Goal: Check status: Check status

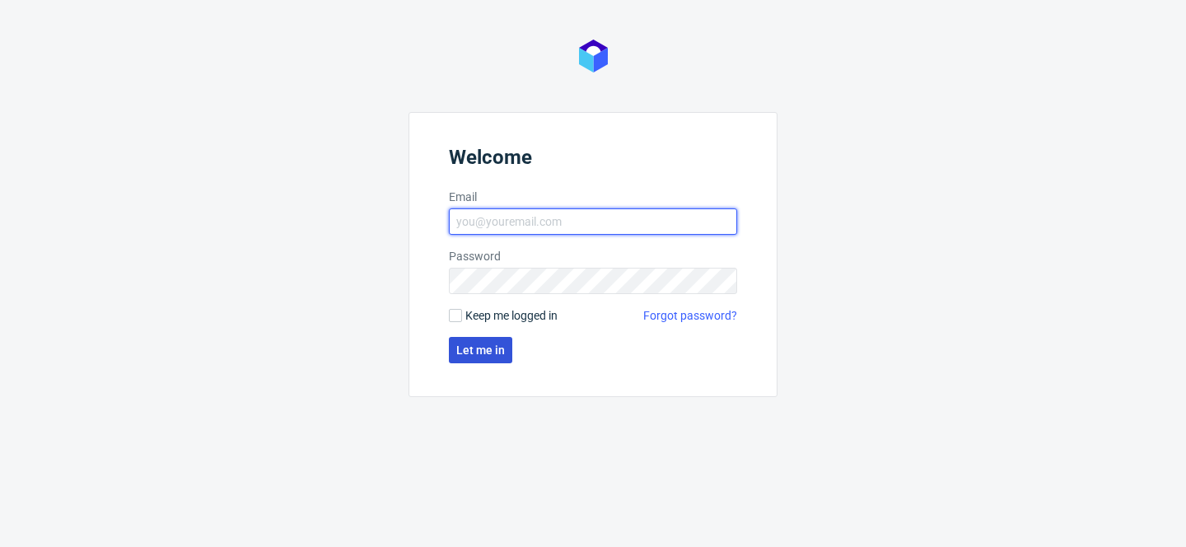
type input "[PERSON_NAME][EMAIL_ADDRESS][PERSON_NAME][DOMAIN_NAME]"
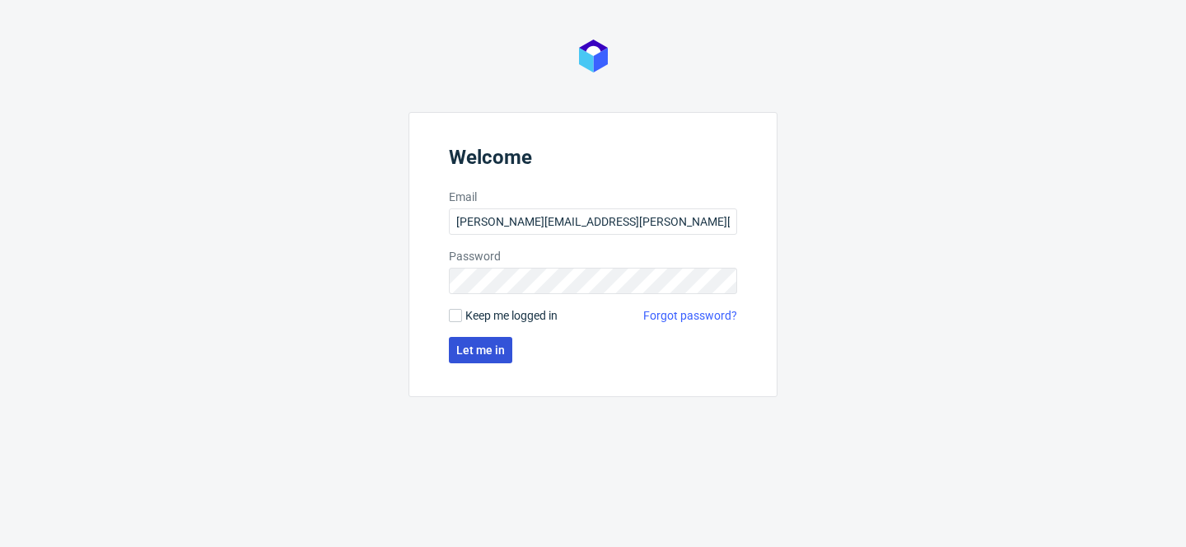
click at [471, 357] on button "Let me in" at bounding box center [480, 350] width 63 height 26
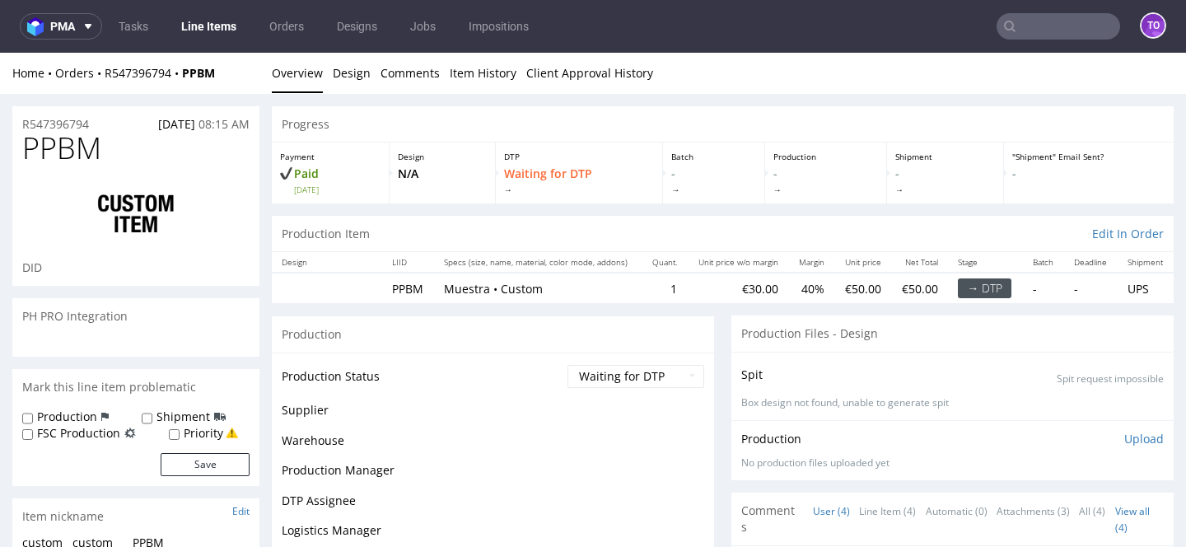
scroll to position [70, 0]
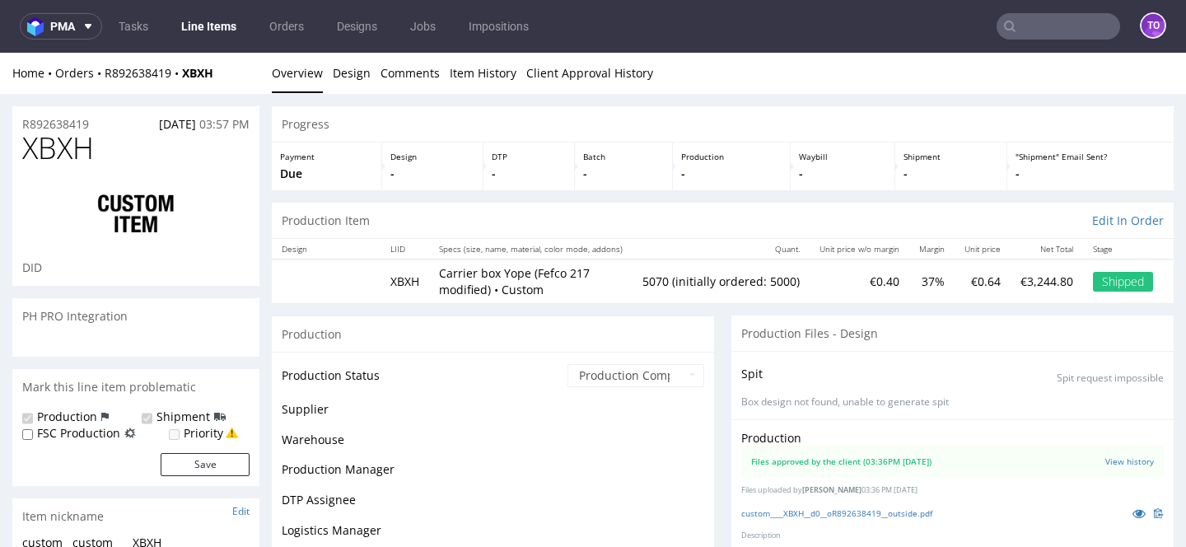
scroll to position [174, 0]
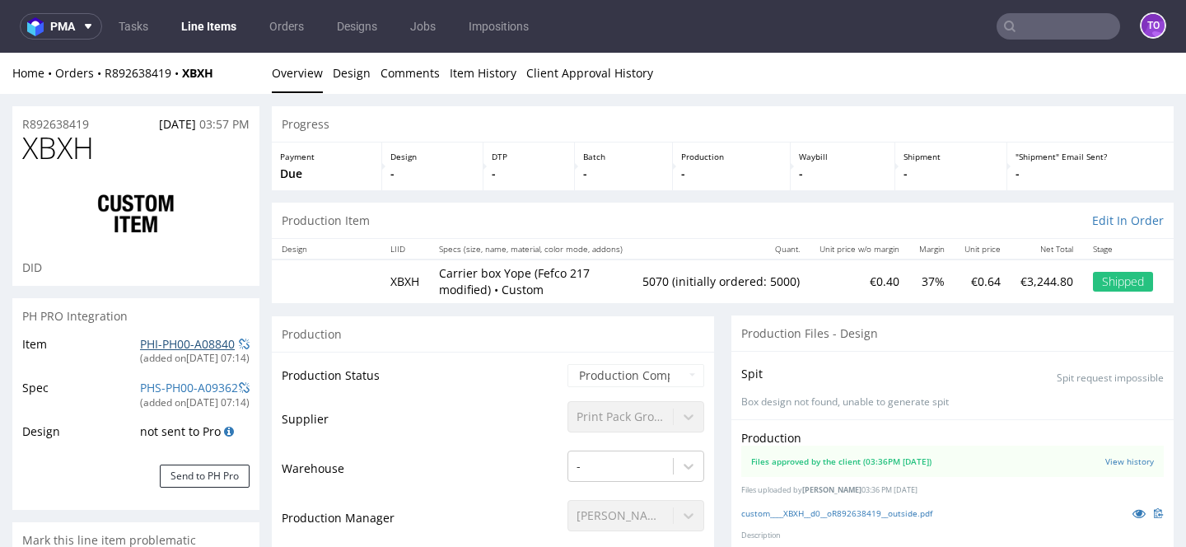
click at [170, 338] on link "PHI-PH00-A08840" at bounding box center [187, 344] width 95 height 16
